Goal: Navigation & Orientation: Find specific page/section

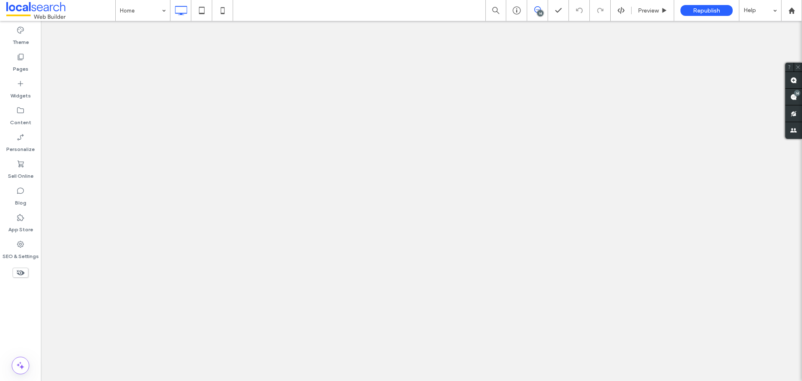
click at [539, 7] on use at bounding box center [537, 9] width 7 height 7
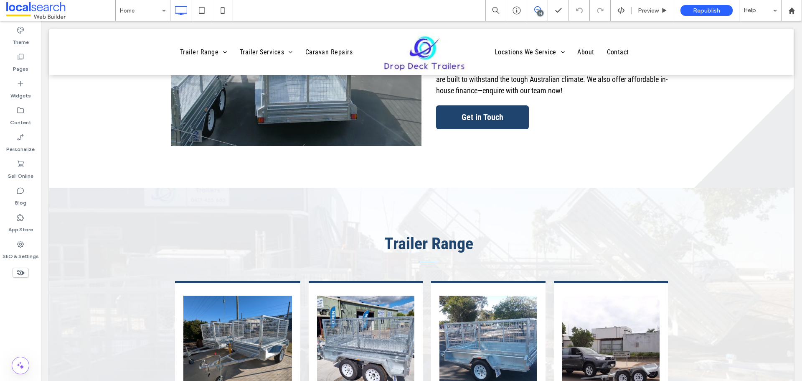
click at [542, 10] on span at bounding box center [537, 9] width 20 height 7
click at [798, 99] on span at bounding box center [793, 97] width 17 height 16
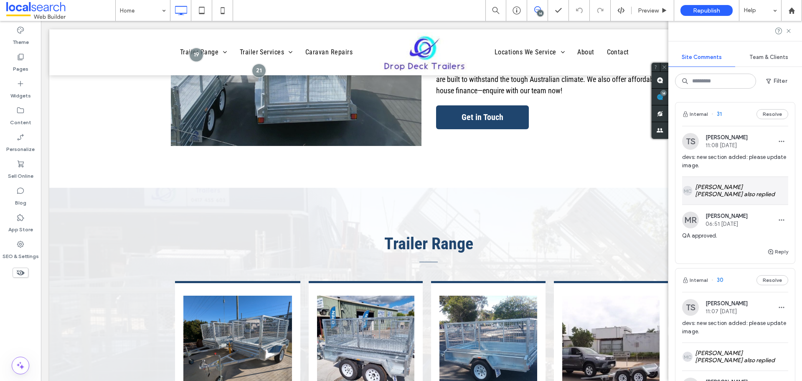
click at [743, 193] on div "MC Alt: Author Avatar [PERSON_NAME] [PERSON_NAME] also replied" at bounding box center [735, 191] width 106 height 28
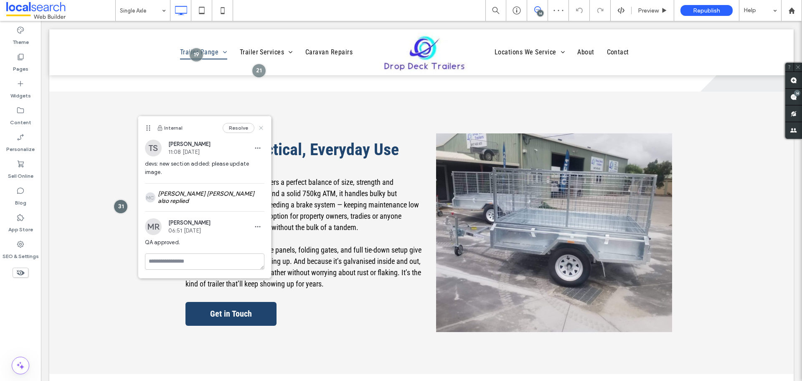
drag, startPoint x: 263, startPoint y: 126, endPoint x: 318, endPoint y: 210, distance: 100.7
click at [263, 126] on use at bounding box center [261, 128] width 4 height 4
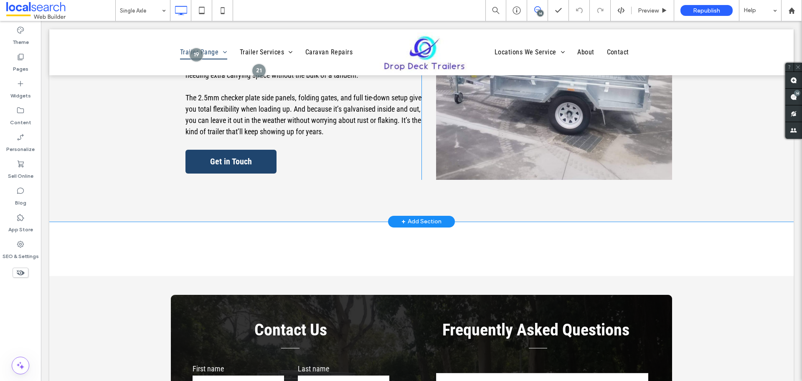
scroll to position [694, 0]
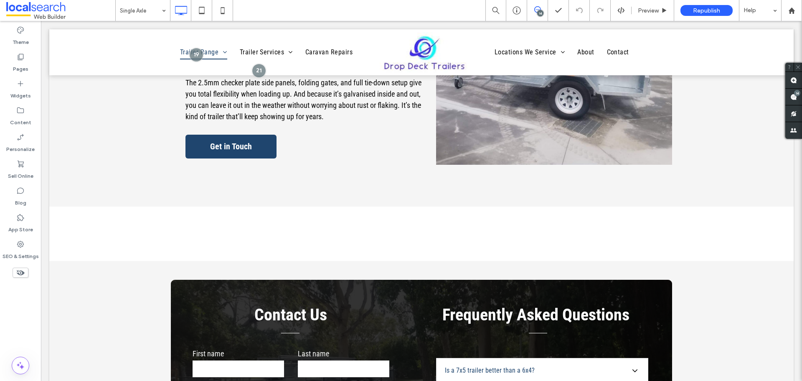
click at [537, 9] on icon at bounding box center [537, 9] width 7 height 7
click at [540, 15] on div "14" at bounding box center [540, 13] width 6 height 6
click at [798, 97] on span at bounding box center [793, 97] width 17 height 16
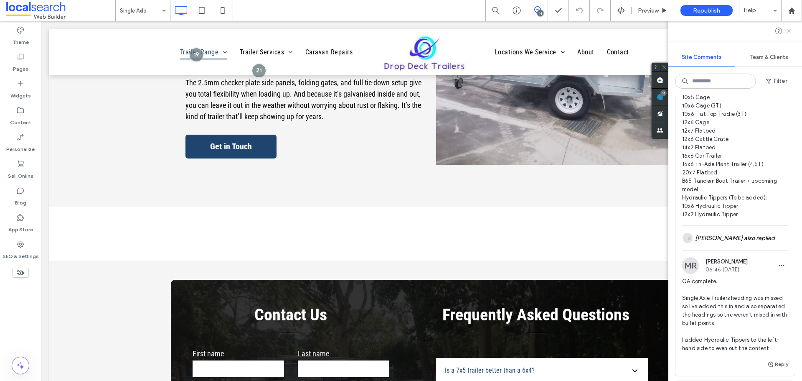
scroll to position [961, 0]
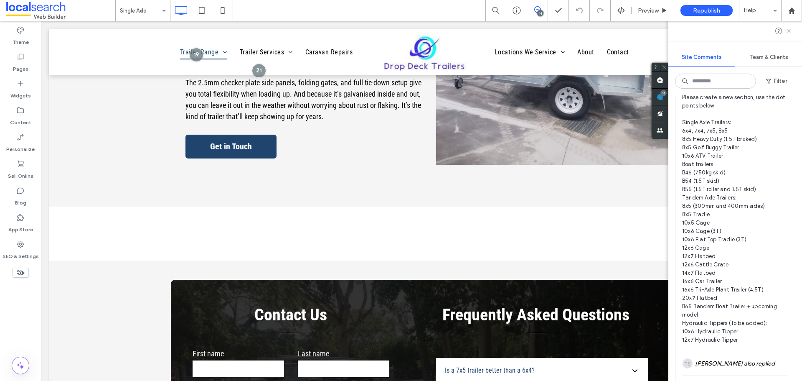
click at [718, 351] on div "TS Alt: Author Avatar [PERSON_NAME] also replied" at bounding box center [735, 363] width 106 height 24
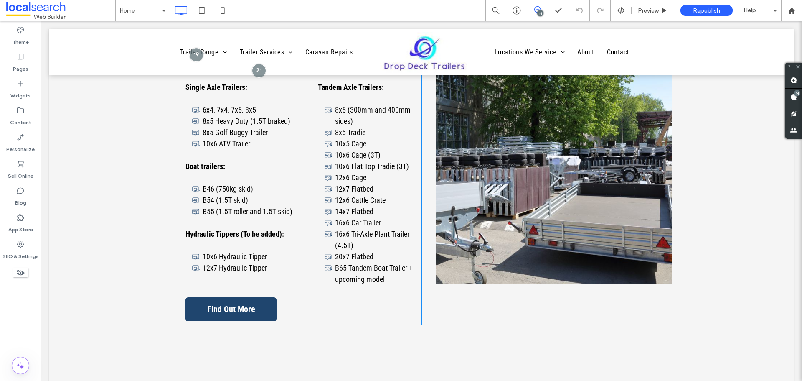
scroll to position [1965, 0]
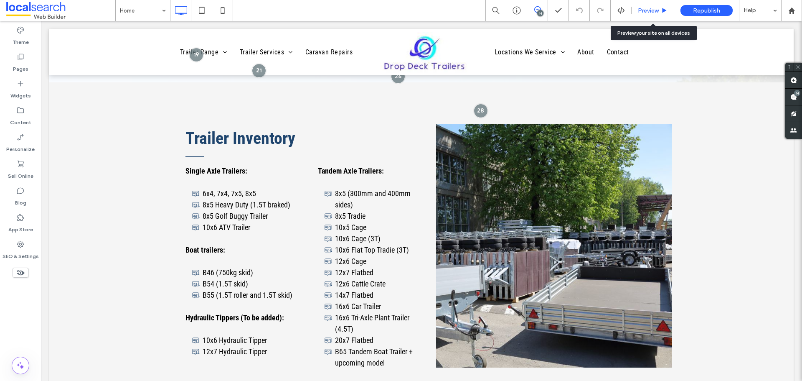
drag, startPoint x: 404, startPoint y: 140, endPoint x: 653, endPoint y: 9, distance: 281.5
click at [653, 9] on span "Preview" at bounding box center [648, 10] width 21 height 7
